Goal: Information Seeking & Learning: Learn about a topic

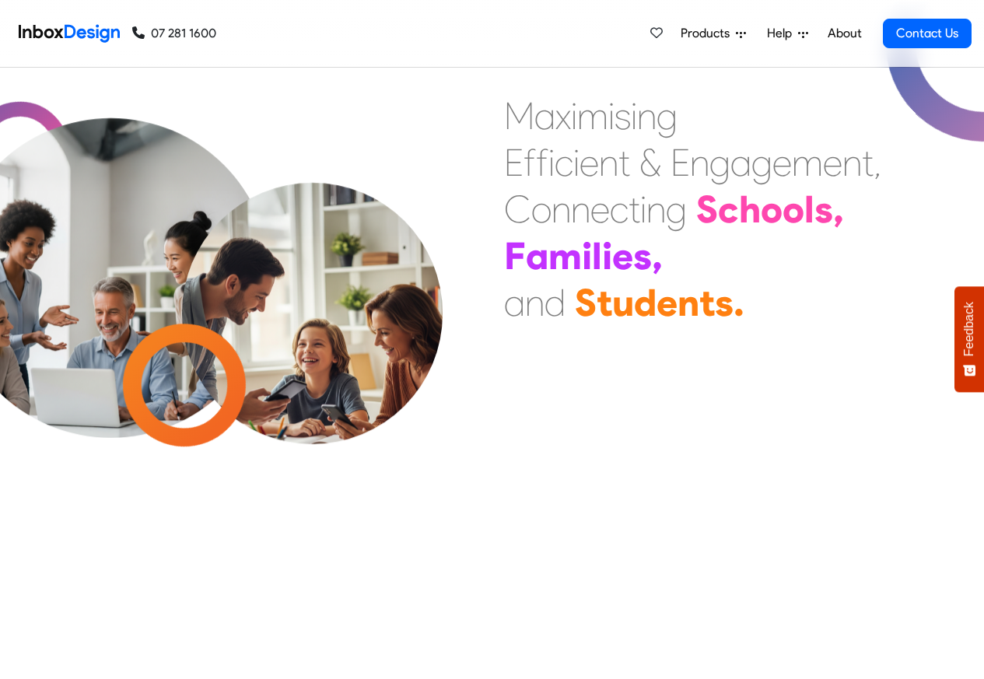
scroll to position [467, 0]
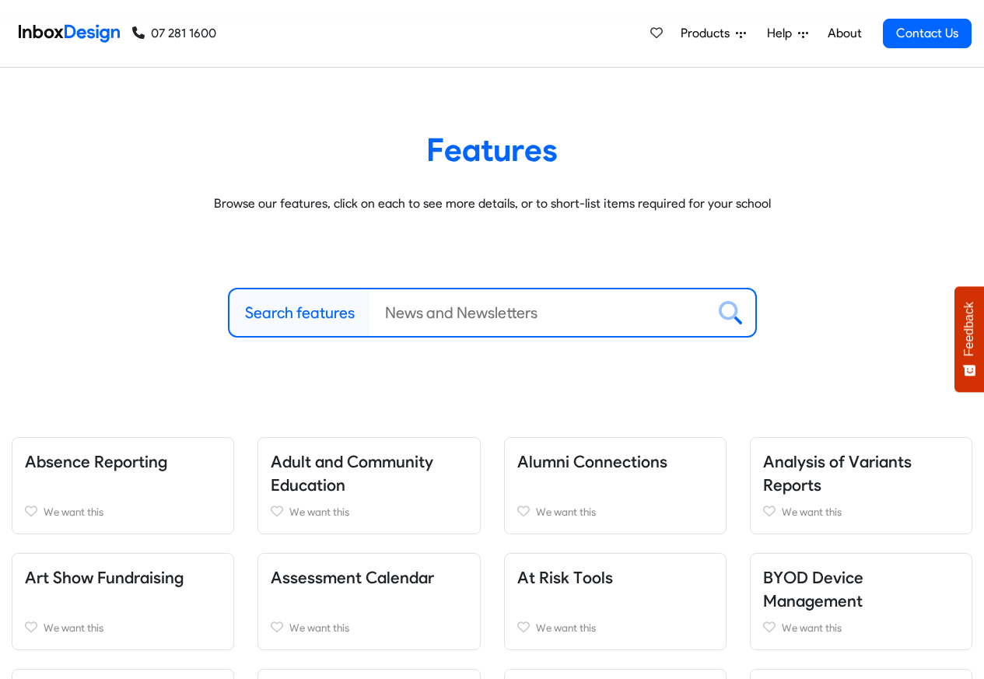
click at [712, 31] on span "Products" at bounding box center [707, 33] width 55 height 19
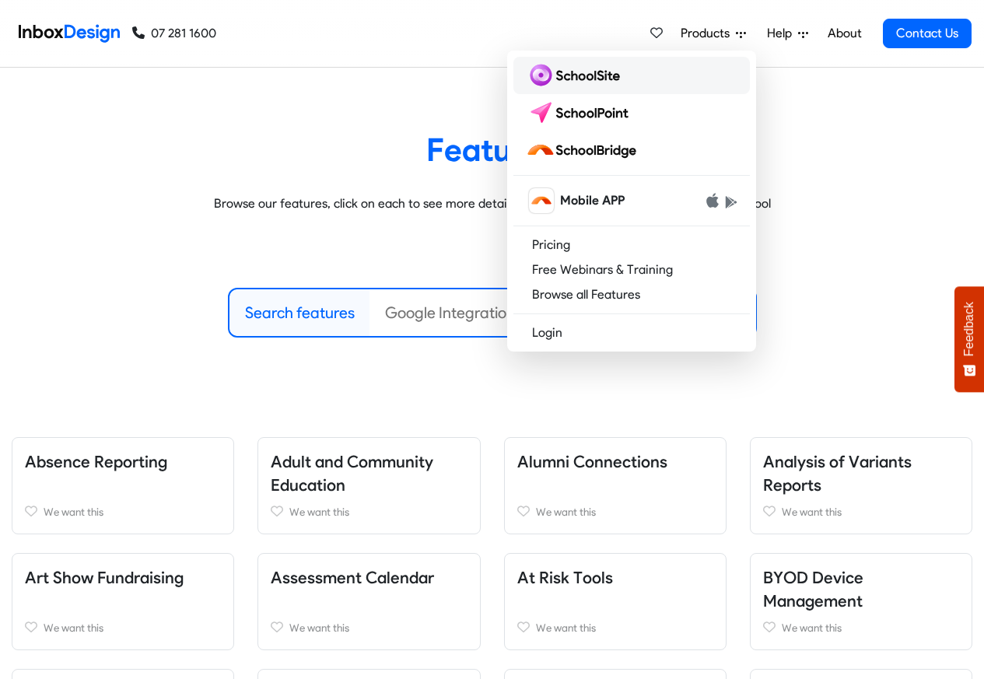
click at [583, 76] on img at bounding box center [576, 75] width 100 height 25
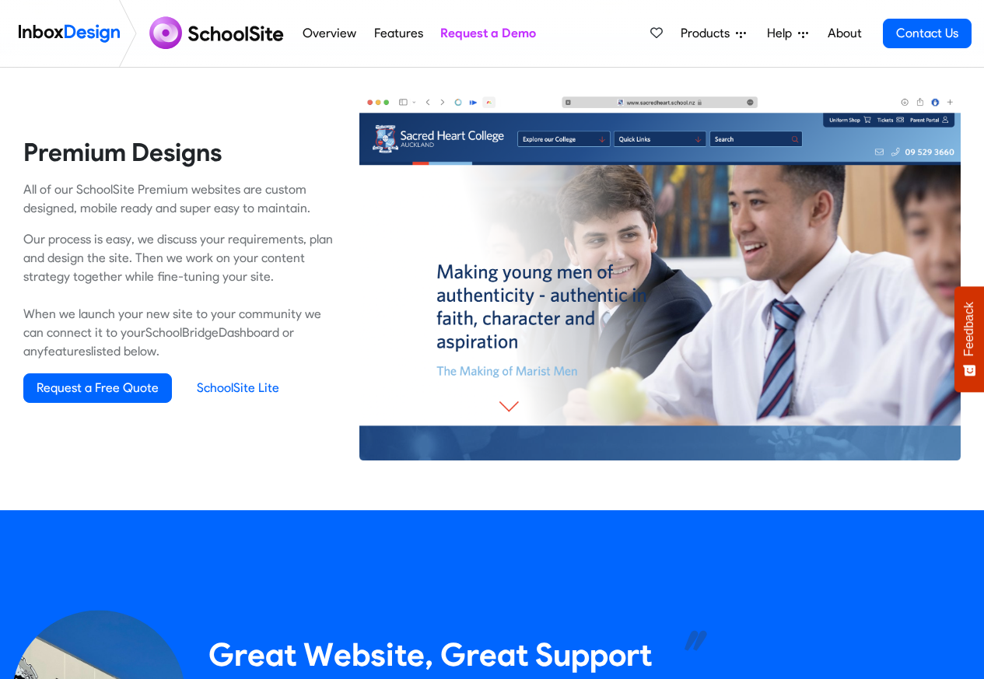
scroll to position [1120, 0]
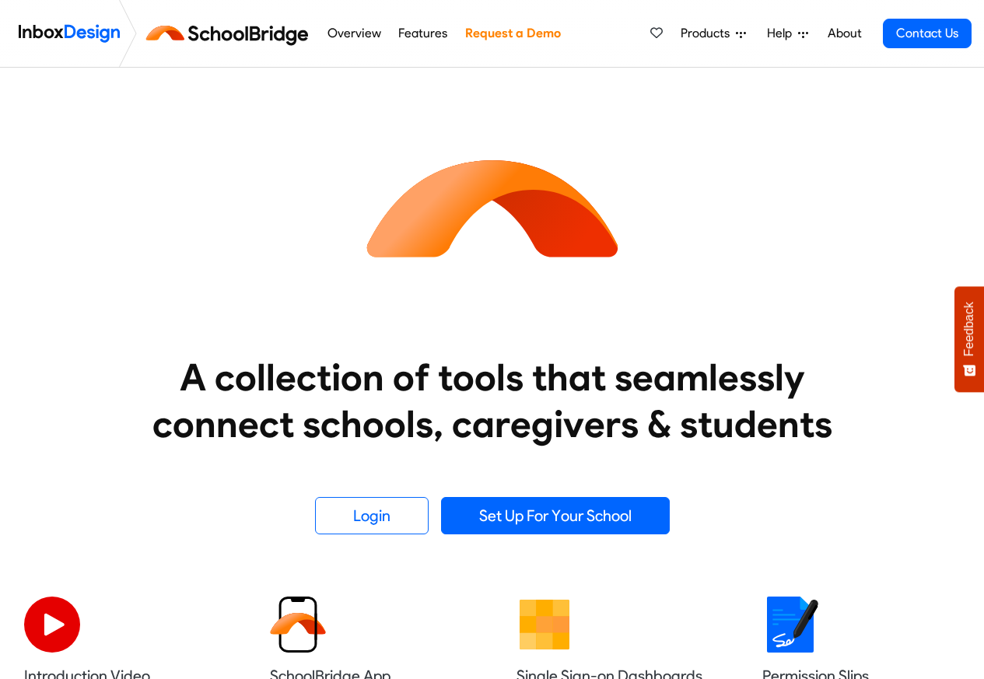
scroll to position [409, 0]
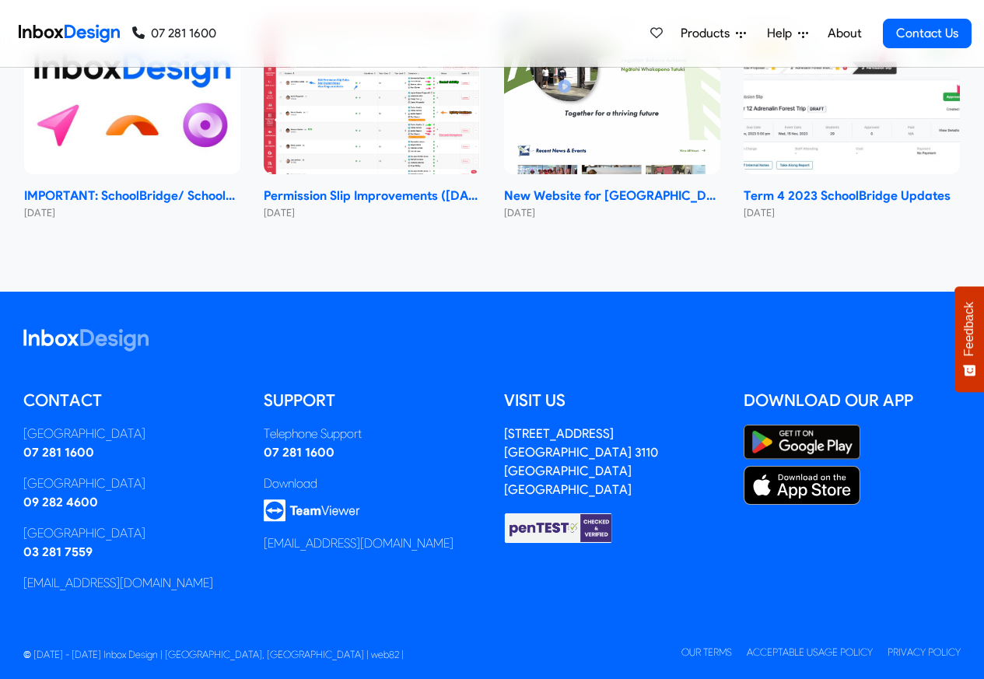
scroll to position [9301, 0]
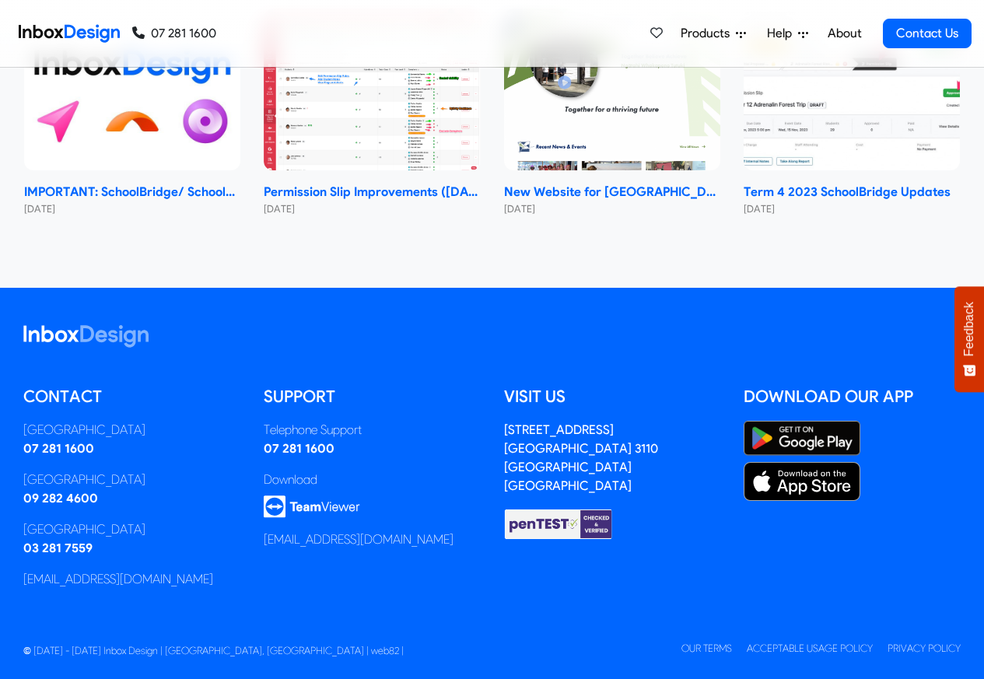
click at [313, 34] on div "Products Mobile APP Pricing Free Webinars & Training Browse all Features Login …" at bounding box center [593, 33] width 755 height 67
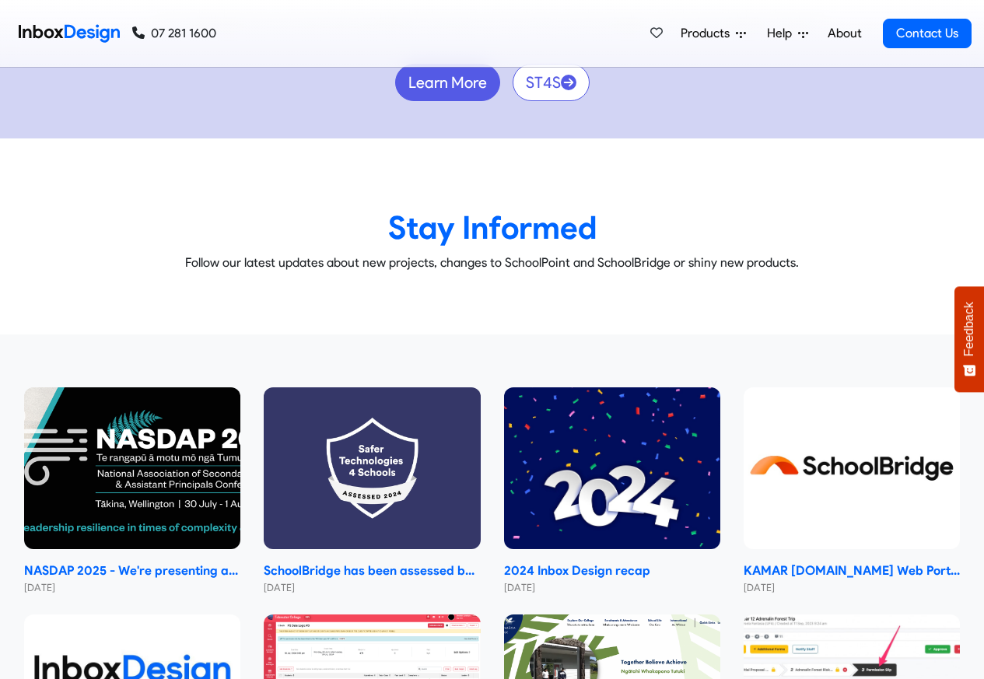
scroll to position [8648, 0]
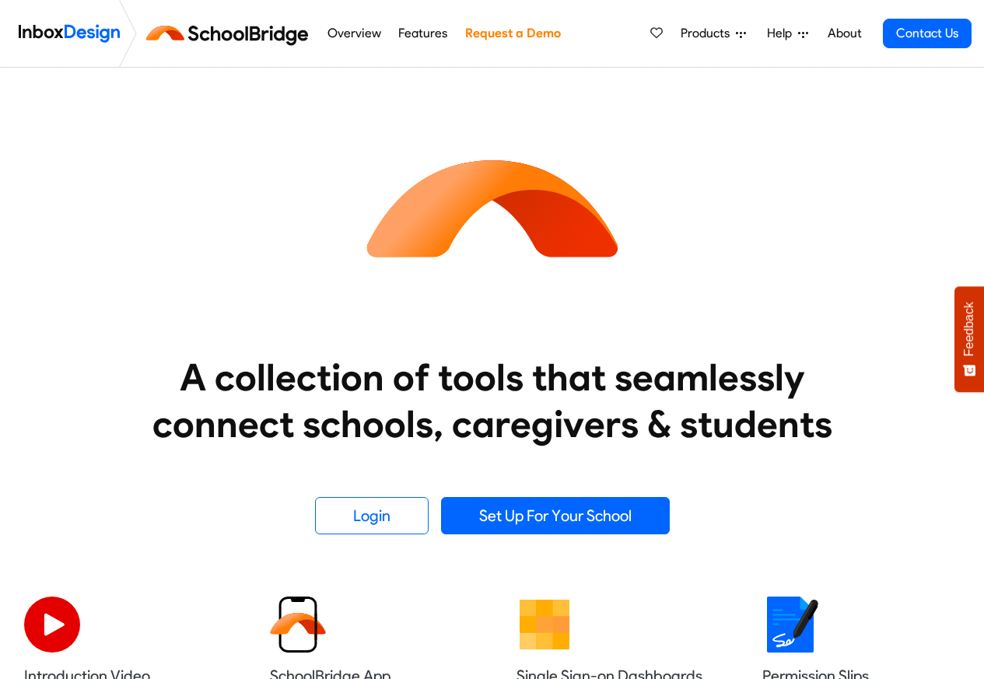
click at [358, 35] on link "Overview" at bounding box center [354, 33] width 62 height 31
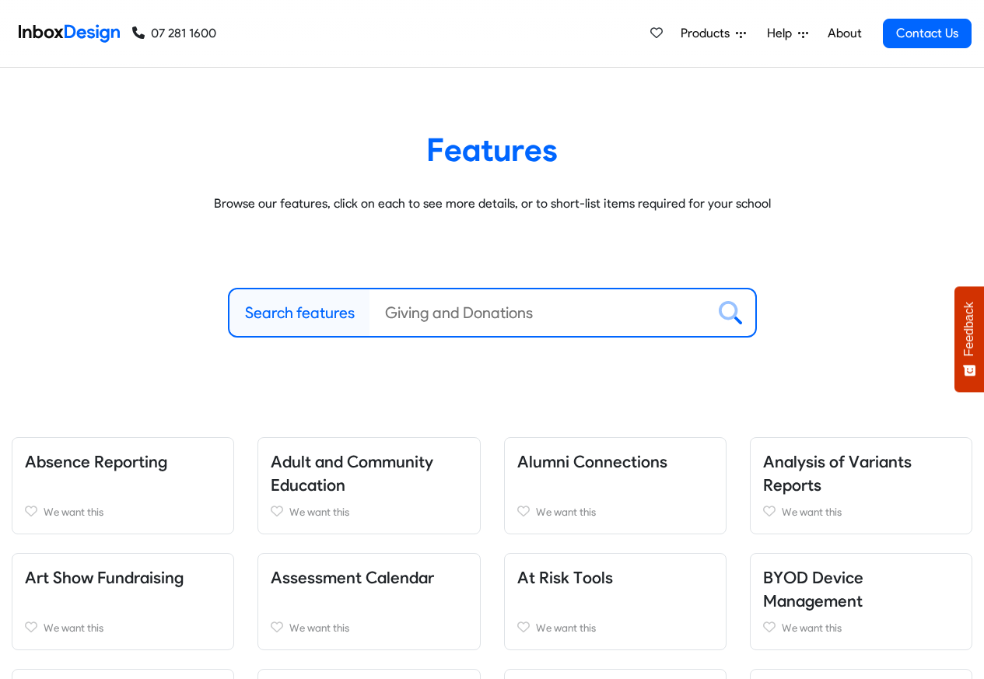
click at [344, 302] on label "Search features" at bounding box center [300, 312] width 110 height 23
click at [369, 302] on input "Search features" at bounding box center [537, 312] width 337 height 47
paste input "bespoke"
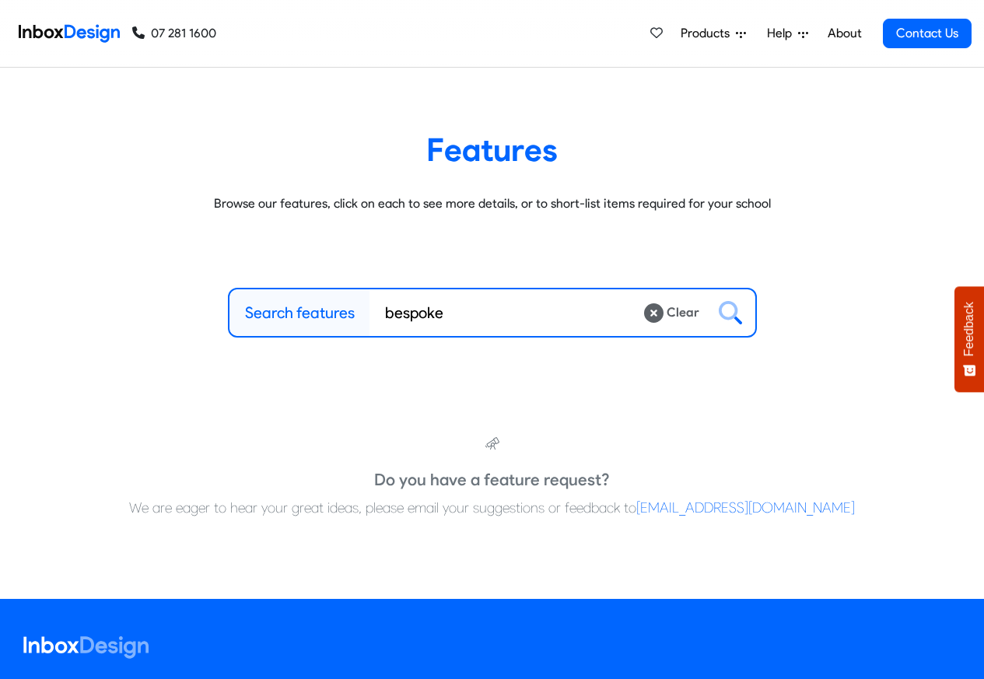
type input "bespoke"
